Goal: Transaction & Acquisition: Purchase product/service

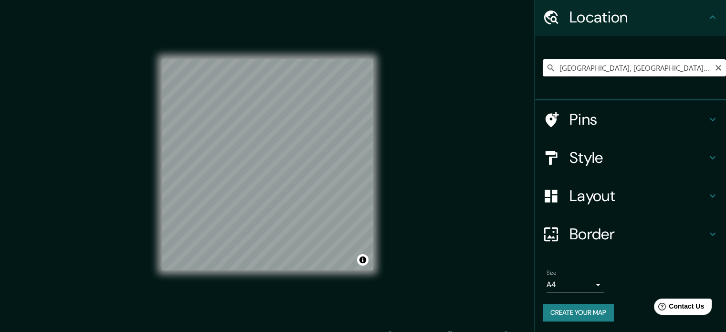
click at [603, 71] on input "[GEOGRAPHIC_DATA], [GEOGRAPHIC_DATA][PERSON_NAME], [GEOGRAPHIC_DATA]" at bounding box center [634, 67] width 183 height 17
click at [715, 67] on icon "Clear" at bounding box center [719, 68] width 8 height 8
click at [604, 70] on input "Pick your city or area" at bounding box center [634, 67] width 183 height 17
paste input "La Pila,, [GEOGRAPHIC_DATA] 57 1401, La Pila, S.L.P."
type input "La Pila, [GEOGRAPHIC_DATA][PERSON_NAME], [GEOGRAPHIC_DATA]"
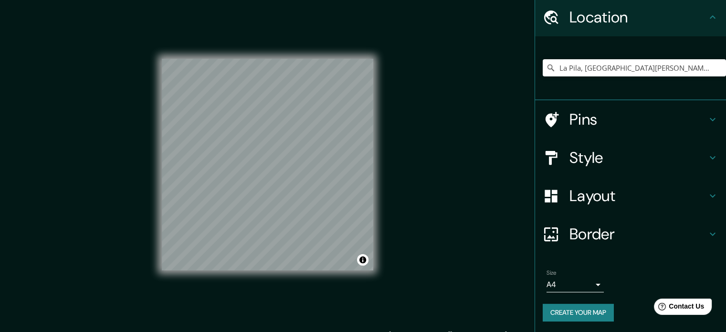
click at [647, 122] on h4 "Pins" at bounding box center [639, 119] width 138 height 19
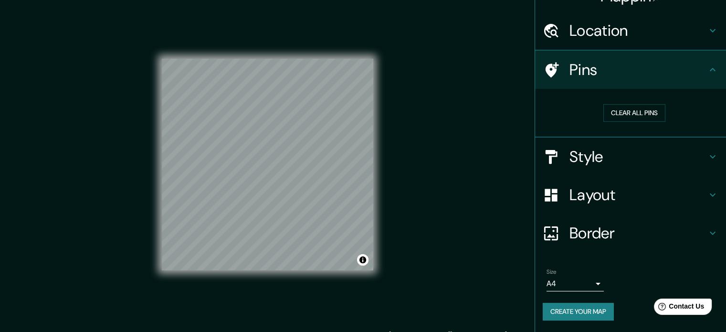
scroll to position [18, 0]
click at [663, 153] on h4 "Style" at bounding box center [639, 157] width 138 height 19
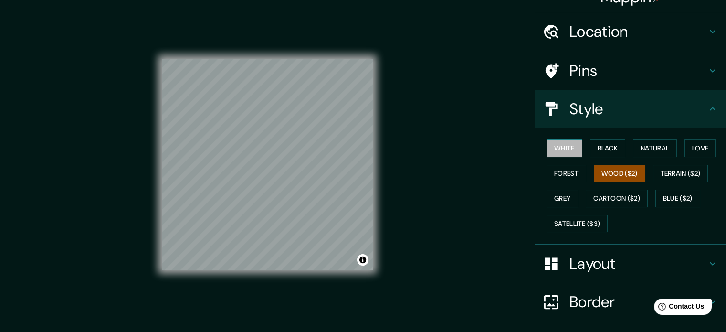
click at [560, 151] on button "White" at bounding box center [565, 148] width 36 height 18
click at [596, 154] on button "Black" at bounding box center [608, 148] width 36 height 18
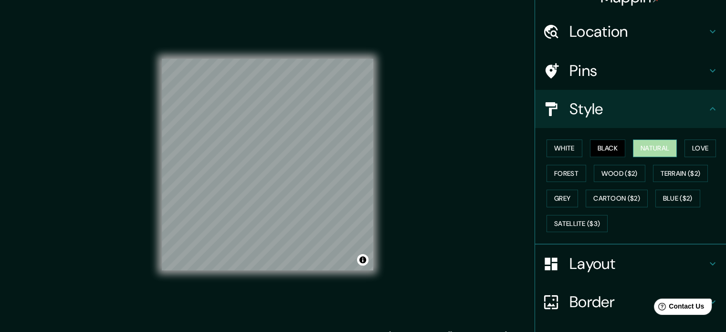
click at [660, 145] on button "Natural" at bounding box center [655, 148] width 44 height 18
click at [692, 148] on button "Love" at bounding box center [701, 148] width 32 height 18
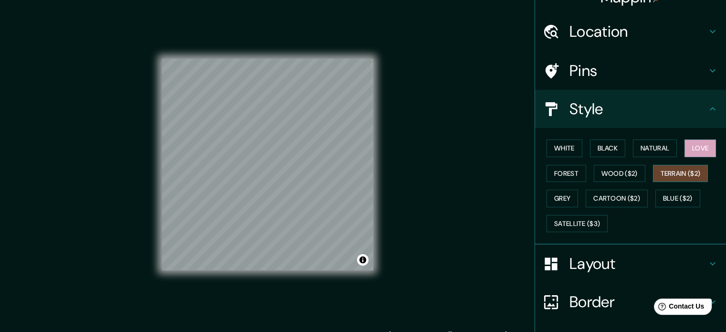
click at [693, 165] on button "Terrain ($2)" at bounding box center [680, 174] width 55 height 18
click at [547, 166] on button "Forest" at bounding box center [567, 174] width 40 height 18
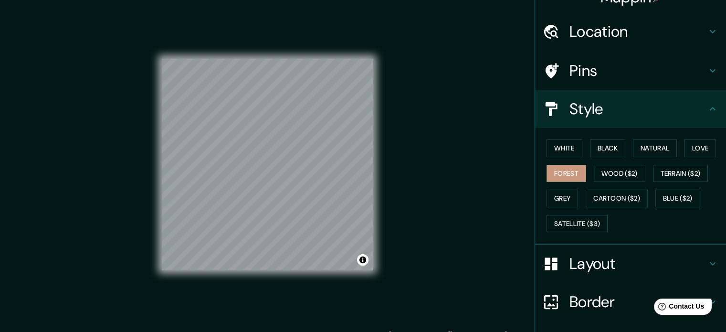
drag, startPoint x: 558, startPoint y: 197, endPoint x: 579, endPoint y: 195, distance: 20.6
click at [561, 195] on button "Grey" at bounding box center [563, 199] width 32 height 18
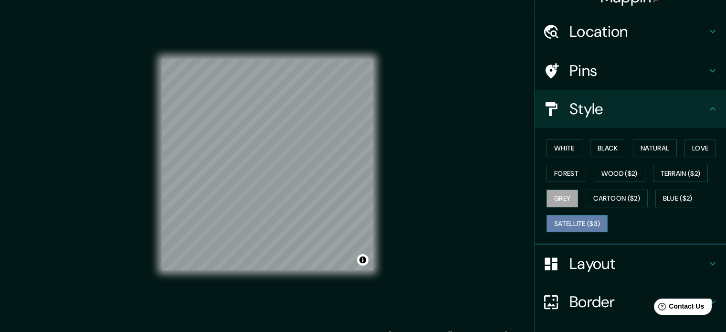
click at [587, 219] on button "Satellite ($3)" at bounding box center [577, 224] width 61 height 18
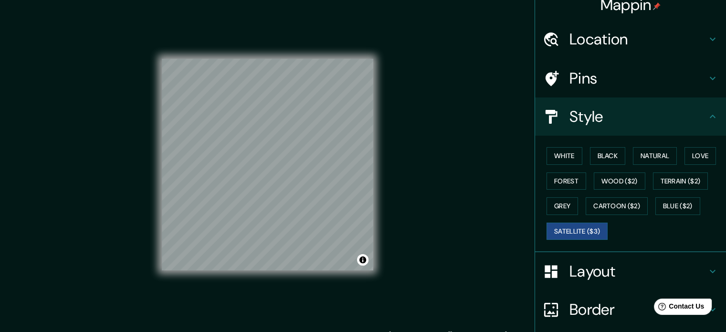
scroll to position [0, 0]
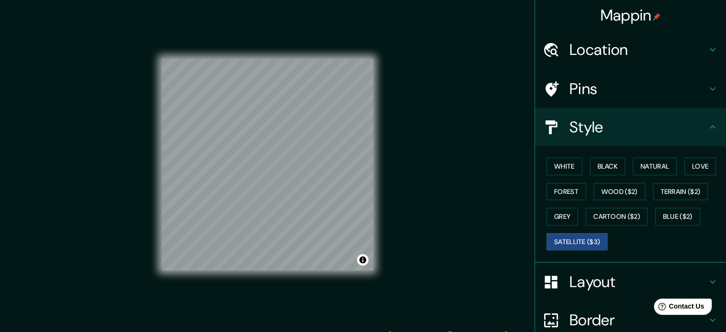
click at [690, 35] on div "Location" at bounding box center [630, 50] width 191 height 38
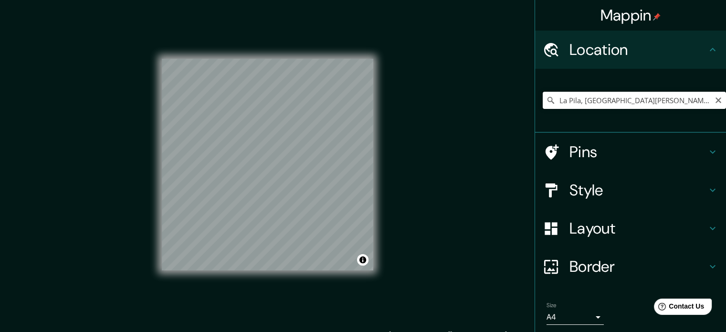
drag, startPoint x: 596, startPoint y: 102, endPoint x: 656, endPoint y: 97, distance: 60.9
click at [596, 103] on input "La Pila, [GEOGRAPHIC_DATA][PERSON_NAME], [GEOGRAPHIC_DATA]" at bounding box center [634, 100] width 183 height 17
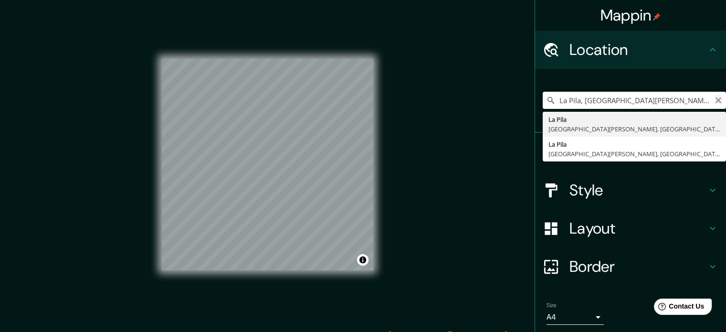
click at [715, 97] on icon "Clear" at bounding box center [719, 100] width 8 height 8
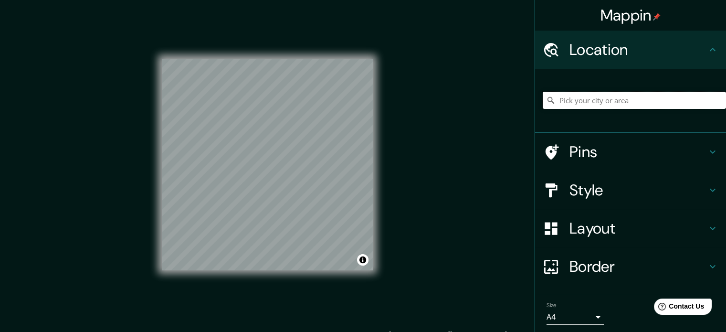
click at [568, 106] on input "Pick your city or area" at bounding box center [634, 100] width 183 height 17
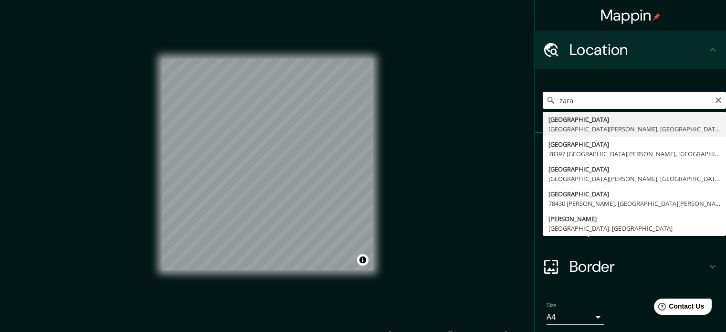
type input "[GEOGRAPHIC_DATA], [GEOGRAPHIC_DATA][PERSON_NAME], [GEOGRAPHIC_DATA]"
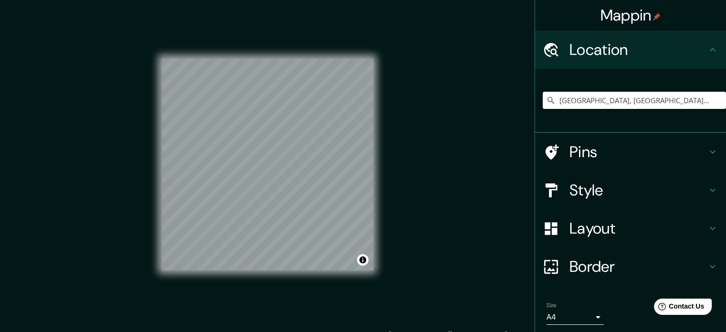
click at [237, 290] on div "© Mapbox © OpenStreetMap Improve this map © Maxar" at bounding box center [268, 164] width 212 height 299
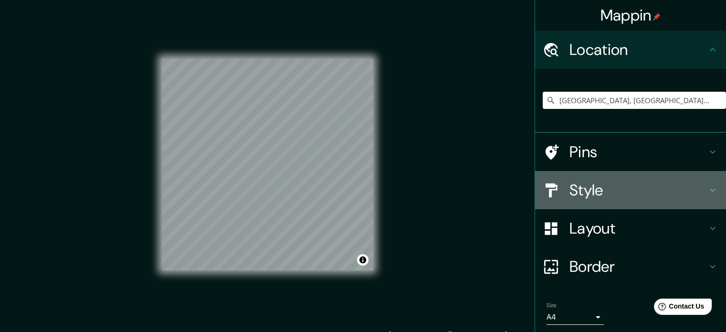
click at [617, 184] on h4 "Style" at bounding box center [639, 189] width 138 height 19
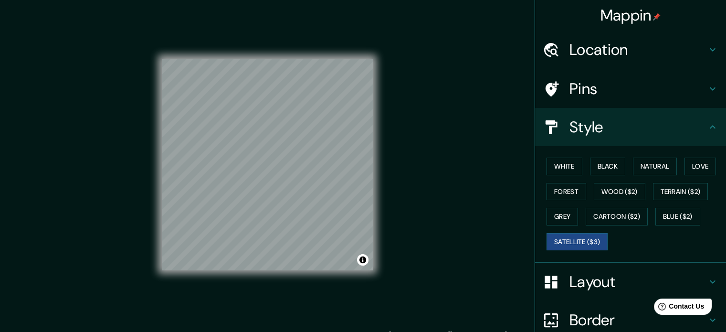
click at [648, 288] on h4 "Layout" at bounding box center [639, 281] width 138 height 19
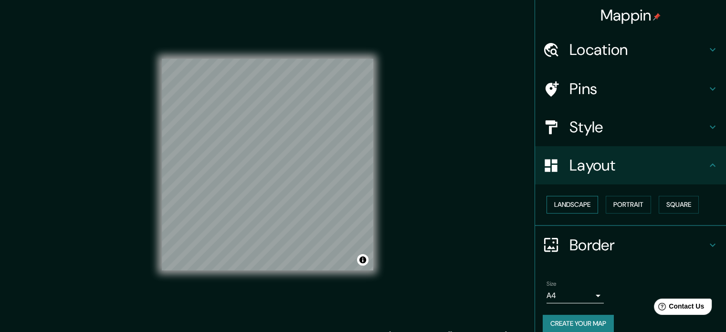
click at [556, 200] on button "Landscape" at bounding box center [573, 205] width 52 height 18
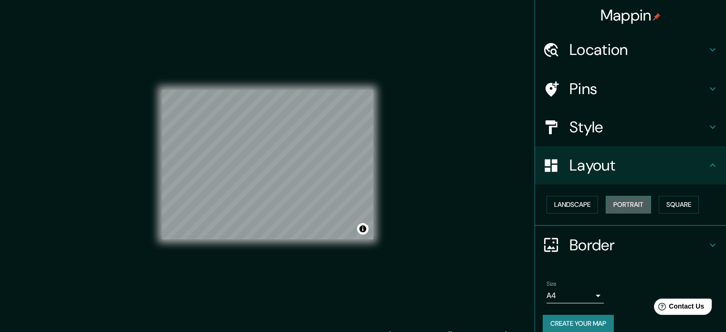
click at [609, 204] on button "Portrait" at bounding box center [628, 205] width 45 height 18
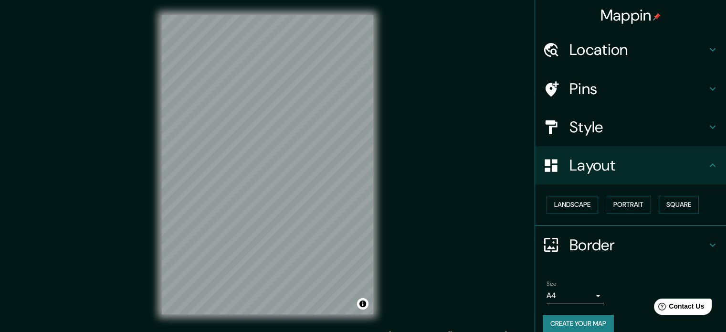
click at [625, 143] on div "Style" at bounding box center [630, 127] width 191 height 38
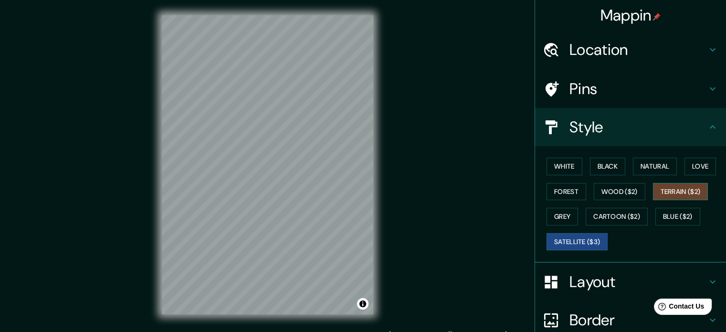
click at [670, 192] on button "Terrain ($2)" at bounding box center [680, 192] width 55 height 18
click at [617, 183] on button "Wood ($2)" at bounding box center [620, 192] width 52 height 18
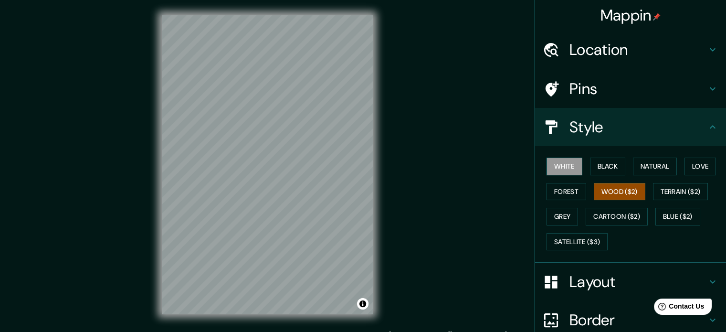
click at [561, 168] on button "White" at bounding box center [565, 167] width 36 height 18
click at [590, 158] on button "Black" at bounding box center [608, 167] width 36 height 18
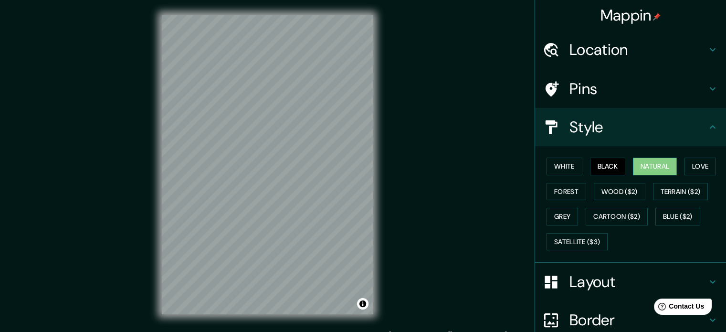
click at [653, 169] on button "Natural" at bounding box center [655, 167] width 44 height 18
click at [692, 169] on button "Love" at bounding box center [701, 167] width 32 height 18
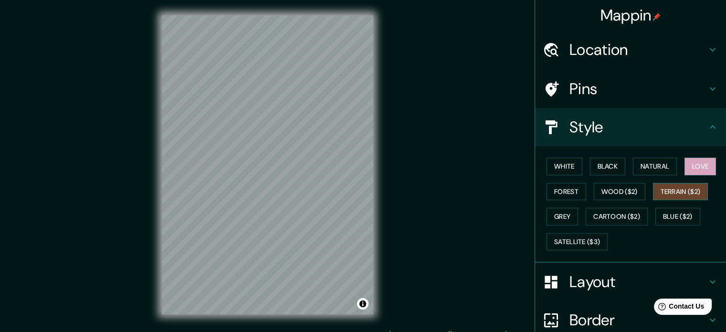
click at [677, 191] on button "Terrain ($2)" at bounding box center [680, 192] width 55 height 18
click at [614, 192] on button "Wood ($2)" at bounding box center [620, 192] width 52 height 18
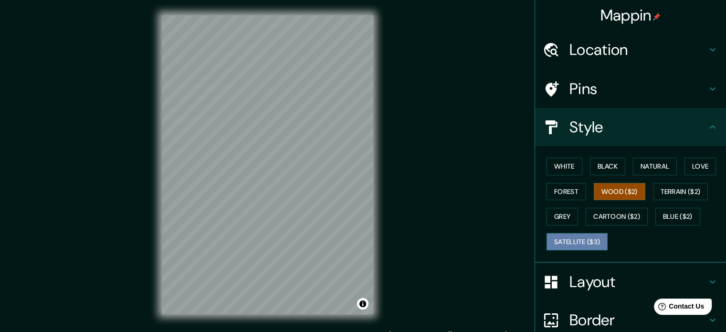
click at [590, 243] on button "Satellite ($3)" at bounding box center [577, 242] width 61 height 18
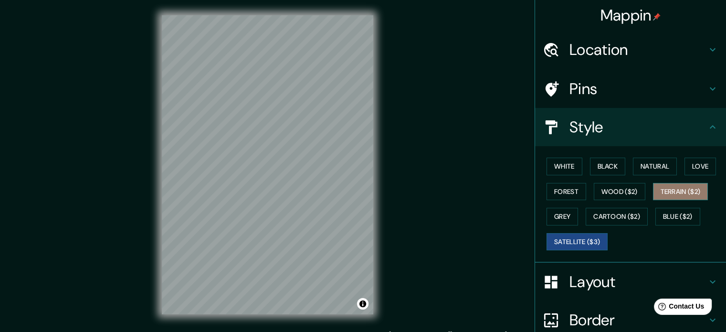
click at [672, 193] on button "Terrain ($2)" at bounding box center [680, 192] width 55 height 18
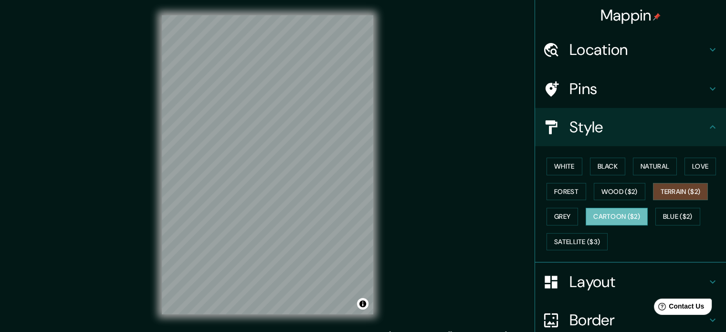
click at [607, 216] on button "Cartoon ($2)" at bounding box center [617, 217] width 62 height 18
click at [560, 218] on button "Grey" at bounding box center [563, 217] width 32 height 18
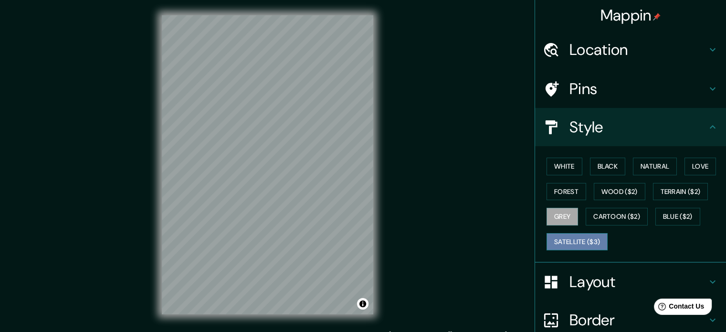
click at [575, 244] on button "Satellite ($3)" at bounding box center [577, 242] width 61 height 18
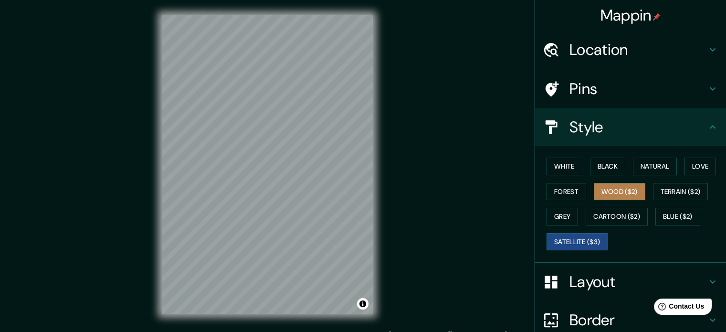
click at [603, 190] on button "Wood ($2)" at bounding box center [620, 192] width 52 height 18
click at [592, 236] on button "Satellite ($3)" at bounding box center [577, 242] width 61 height 18
click at [565, 195] on button "Forest" at bounding box center [567, 192] width 40 height 18
click at [633, 196] on button "Wood ($2)" at bounding box center [620, 192] width 52 height 18
click at [582, 234] on button "Satellite ($3)" at bounding box center [577, 242] width 61 height 18
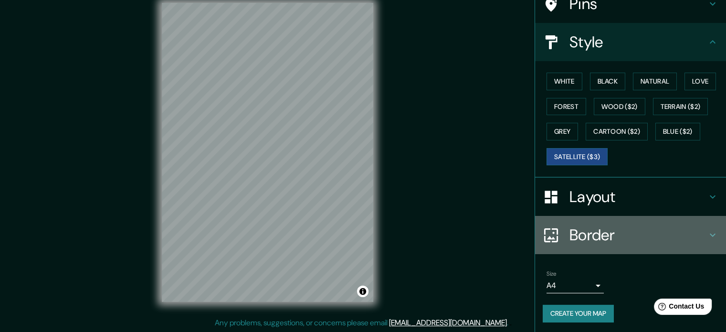
click at [689, 235] on h4 "Border" at bounding box center [639, 234] width 138 height 19
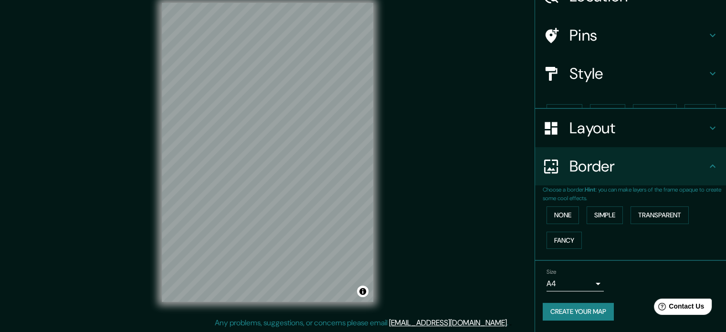
scroll to position [36, 0]
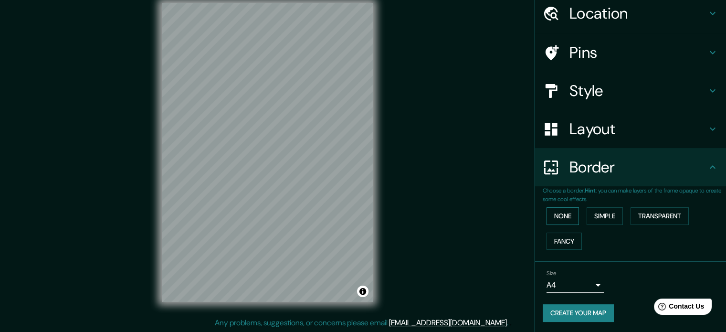
click at [561, 220] on button "None" at bounding box center [563, 216] width 32 height 18
click at [590, 221] on button "Simple" at bounding box center [605, 216] width 36 height 18
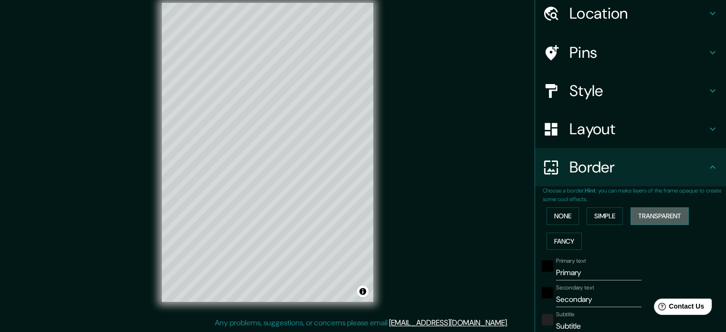
click at [649, 216] on button "Transparent" at bounding box center [660, 216] width 58 height 18
click at [556, 243] on button "Fancy" at bounding box center [564, 242] width 35 height 18
click at [567, 221] on button "None" at bounding box center [563, 216] width 32 height 18
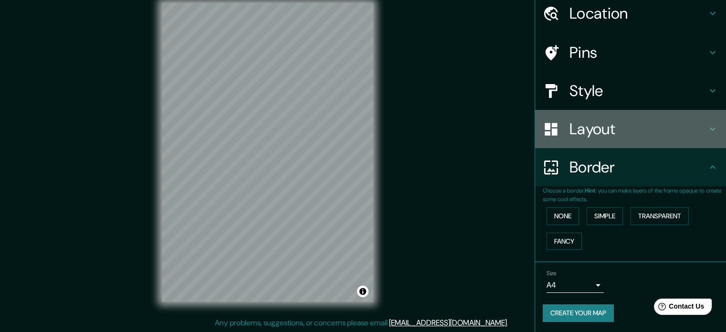
click at [606, 134] on h4 "Layout" at bounding box center [639, 128] width 138 height 19
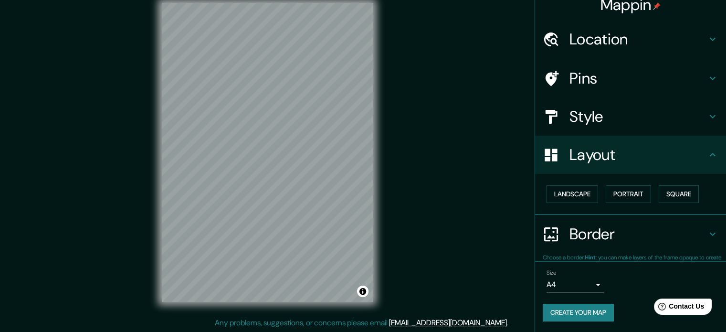
scroll to position [11, 0]
click at [568, 191] on button "Landscape" at bounding box center [573, 194] width 52 height 18
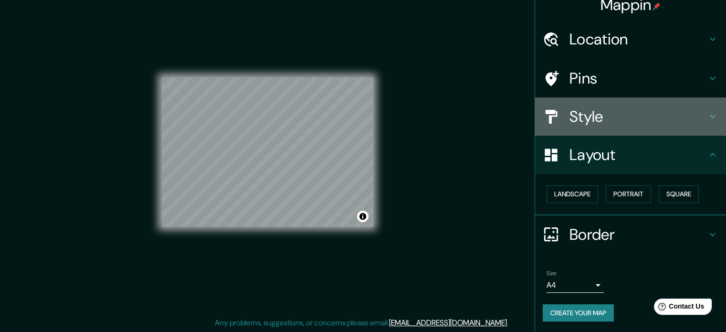
click at [656, 111] on h4 "Style" at bounding box center [639, 116] width 138 height 19
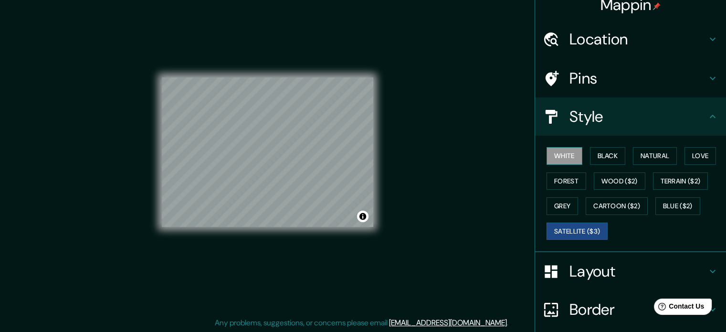
click at [561, 152] on button "White" at bounding box center [565, 156] width 36 height 18
click at [600, 160] on button "Black" at bounding box center [608, 156] width 36 height 18
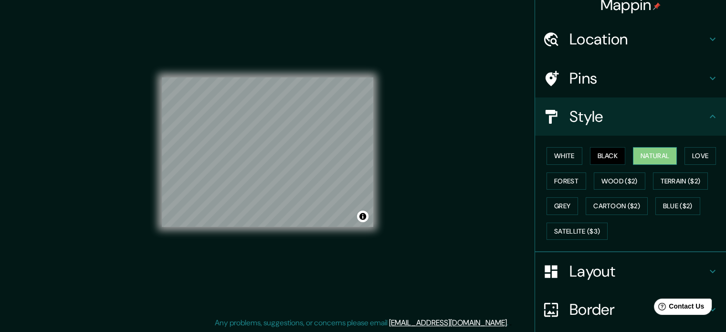
click at [646, 155] on button "Natural" at bounding box center [655, 156] width 44 height 18
click at [685, 154] on button "Love" at bounding box center [701, 156] width 32 height 18
click at [677, 166] on div "White Black Natural Love Forest Wood ($2) Terrain ($2) Grey Cartoon ($2) Blue (…" at bounding box center [634, 193] width 183 height 100
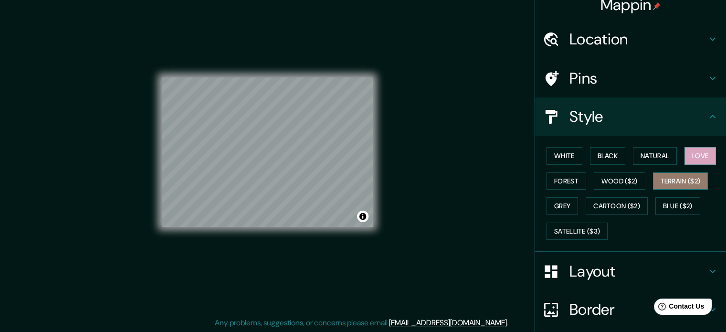
click at [680, 173] on button "Terrain ($2)" at bounding box center [680, 181] width 55 height 18
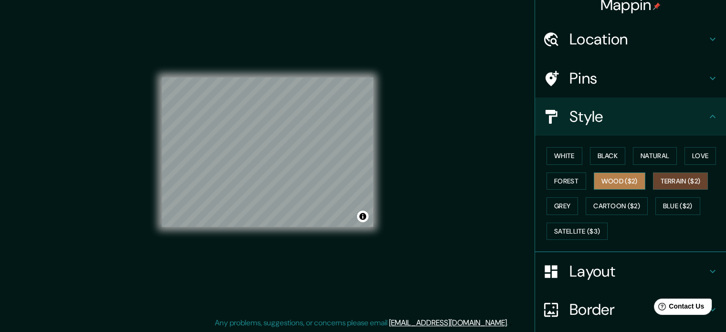
click at [629, 187] on button "Wood ($2)" at bounding box center [620, 181] width 52 height 18
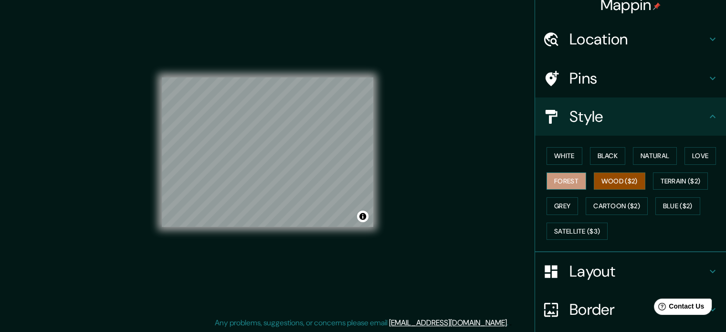
click at [562, 187] on button "Forest" at bounding box center [567, 181] width 40 height 18
click at [557, 200] on button "Grey" at bounding box center [563, 206] width 32 height 18
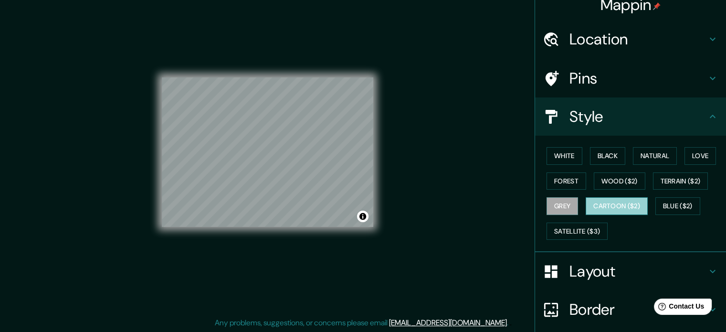
click at [590, 208] on button "Cartoon ($2)" at bounding box center [617, 206] width 62 height 18
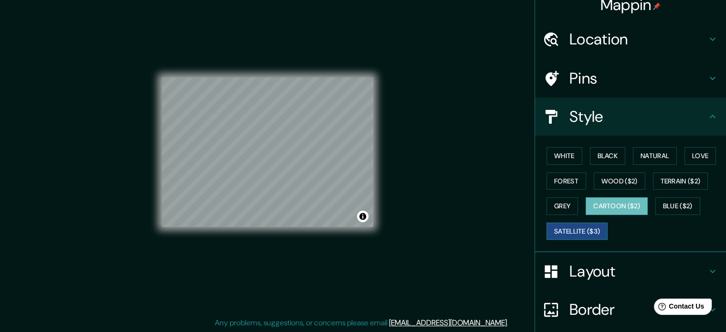
click at [573, 222] on button "Satellite ($3)" at bounding box center [577, 231] width 61 height 18
click at [473, 169] on div "Mappin Location [GEOGRAPHIC_DATA], [GEOGRAPHIC_DATA][PERSON_NAME], [GEOGRAPHIC_…" at bounding box center [363, 160] width 726 height 345
click at [626, 184] on button "Wood ($2)" at bounding box center [620, 181] width 52 height 18
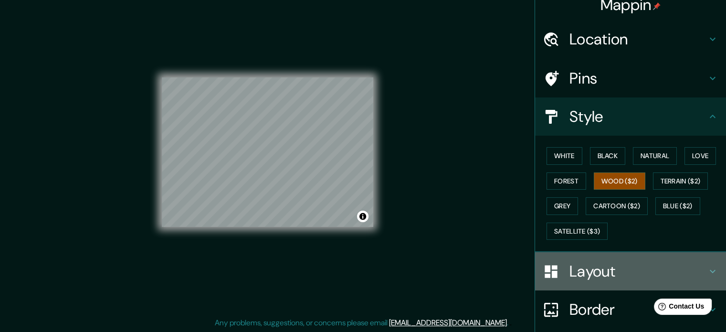
click at [619, 262] on h4 "Layout" at bounding box center [639, 271] width 138 height 19
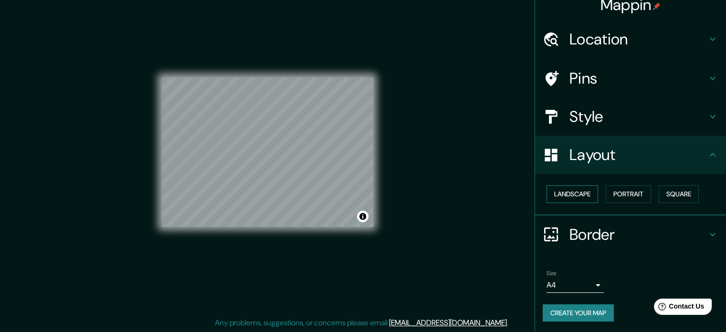
click at [556, 198] on button "Landscape" at bounding box center [573, 194] width 52 height 18
click at [565, 190] on button "Landscape" at bounding box center [573, 194] width 52 height 18
click at [623, 194] on button "Portrait" at bounding box center [628, 194] width 45 height 18
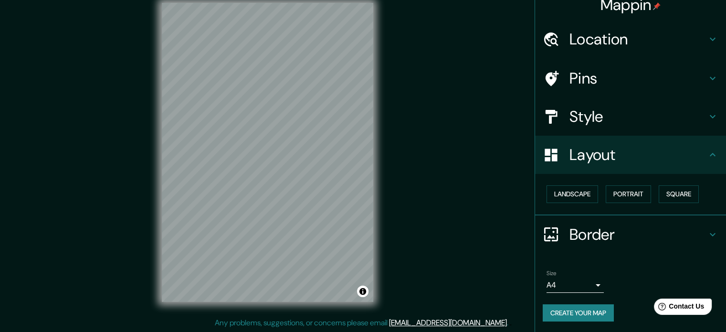
click at [423, 188] on div "Mappin Location [GEOGRAPHIC_DATA], [GEOGRAPHIC_DATA][PERSON_NAME], [GEOGRAPHIC_…" at bounding box center [363, 160] width 726 height 345
click at [428, 231] on div "Mappin Location [GEOGRAPHIC_DATA], [GEOGRAPHIC_DATA][PERSON_NAME], [GEOGRAPHIC_…" at bounding box center [363, 160] width 726 height 345
click at [347, 307] on div "© Mapbox © OpenStreetMap Improve this map" at bounding box center [268, 152] width 242 height 329
click at [292, 214] on div at bounding box center [291, 216] width 8 height 8
click at [693, 69] on h4 "Pins" at bounding box center [639, 78] width 138 height 19
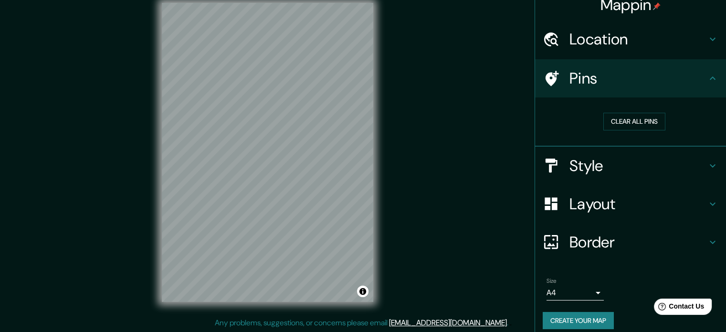
click at [414, 242] on div "Mappin Location [GEOGRAPHIC_DATA], [GEOGRAPHIC_DATA][PERSON_NAME], [GEOGRAPHIC_…" at bounding box center [363, 160] width 726 height 345
click at [422, 157] on div "Mappin Location [GEOGRAPHIC_DATA], [GEOGRAPHIC_DATA][PERSON_NAME], [GEOGRAPHIC_…" at bounding box center [363, 160] width 726 height 345
click at [377, 255] on div "© Mapbox © OpenStreetMap Improve this map" at bounding box center [268, 152] width 242 height 329
click at [390, 110] on div "Mappin Location [GEOGRAPHIC_DATA], [GEOGRAPHIC_DATA][PERSON_NAME], [GEOGRAPHIC_…" at bounding box center [363, 160] width 726 height 345
click at [624, 165] on h4 "Style" at bounding box center [639, 165] width 138 height 19
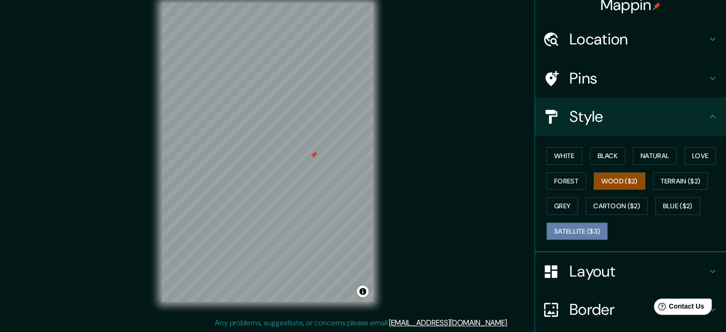
click at [571, 231] on button "Satellite ($3)" at bounding box center [577, 231] width 61 height 18
